Goal: Task Accomplishment & Management: Use online tool/utility

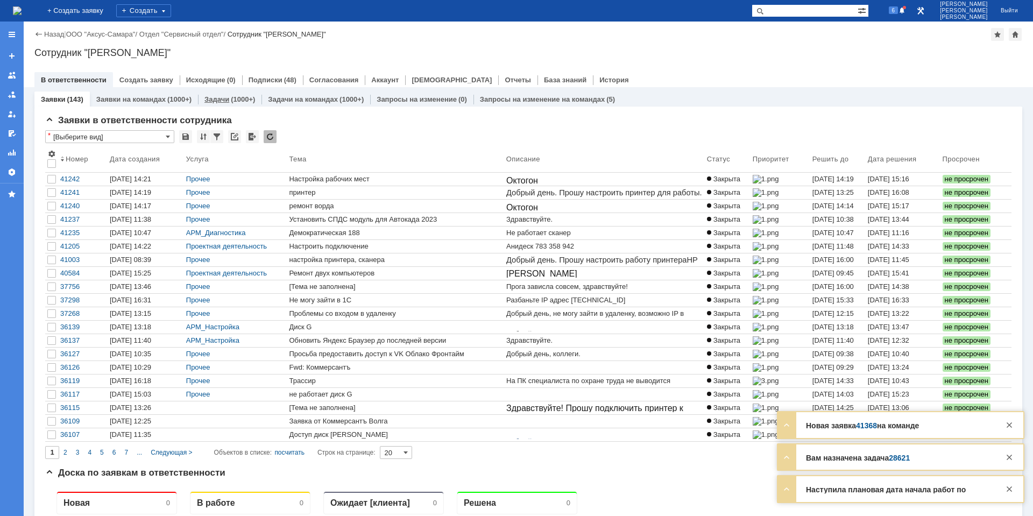
click at [245, 100] on div "(1000+)" at bounding box center [243, 99] width 24 height 8
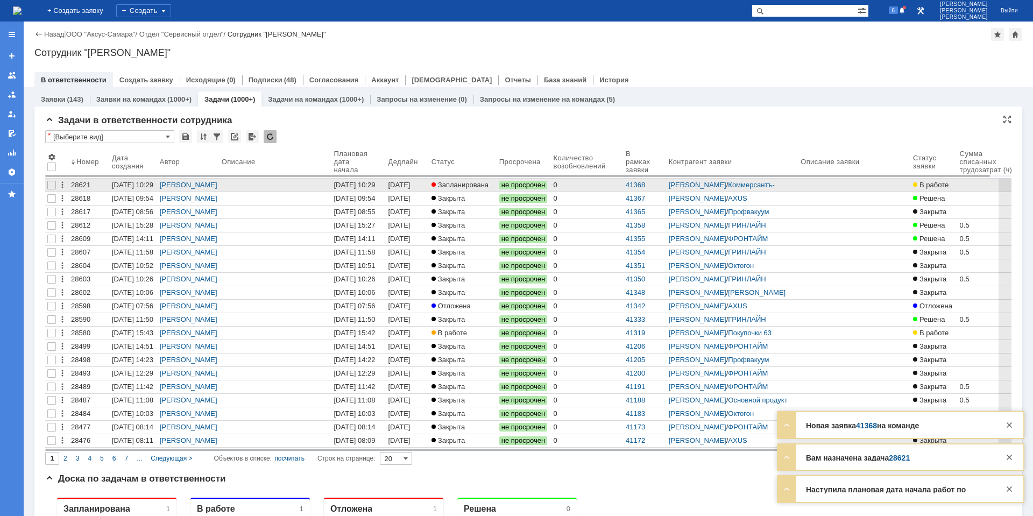
click at [429, 180] on link "[DATE] 10:29" at bounding box center [407, 185] width 43 height 13
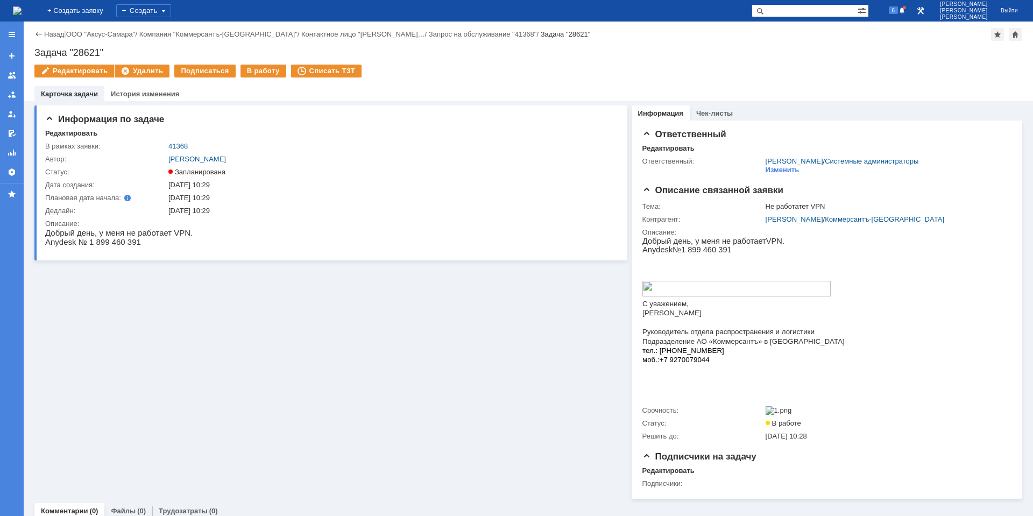
click at [109, 337] on div "Информация по задаче Редактировать В рамках заявки: 41368 Автор: [PERSON_NAME]:…" at bounding box center [330, 300] width 593 height 398
click at [256, 72] on div "В работу" at bounding box center [263, 71] width 46 height 13
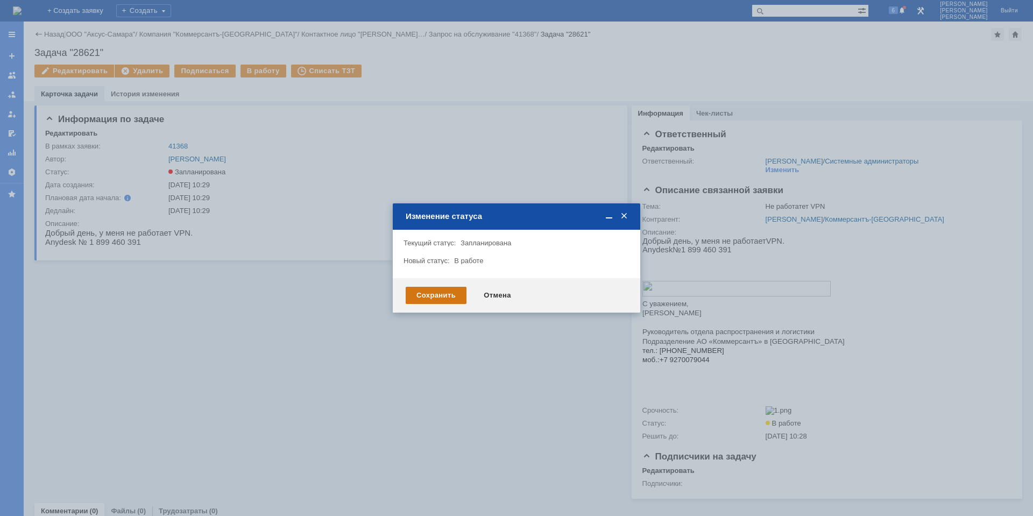
click at [434, 303] on div "Сохранить" at bounding box center [436, 295] width 61 height 17
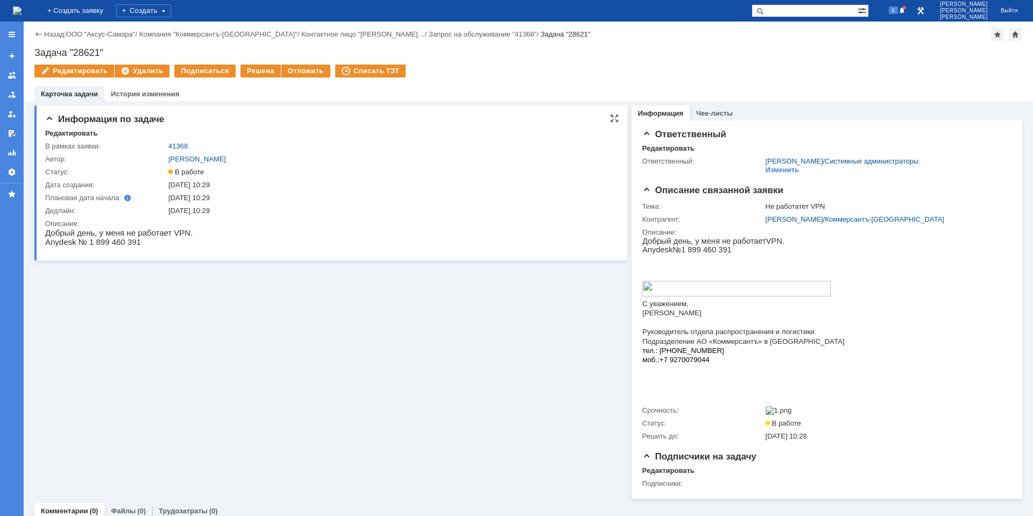
click at [120, 240] on p "Anydesk № 1 899 460 391" at bounding box center [118, 241] width 147 height 9
click at [111, 243] on p "Anydesk № 1 899 460 391" at bounding box center [118, 241] width 147 height 9
drag, startPoint x: 85, startPoint y: 242, endPoint x: 149, endPoint y: 242, distance: 64.0
click at [149, 242] on p "Anydesk № 1 899 460 391" at bounding box center [118, 241] width 147 height 9
copy p "1 899 460 391"
